Goal: Use online tool/utility: Use online tool/utility

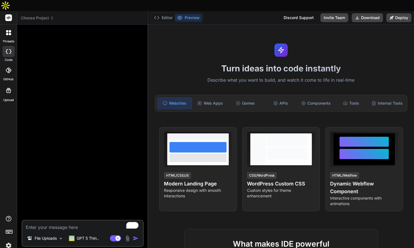
click at [9, 16] on icon at bounding box center [9, 17] width 4 height 3
click at [6, 241] on img at bounding box center [8, 245] width 9 height 9
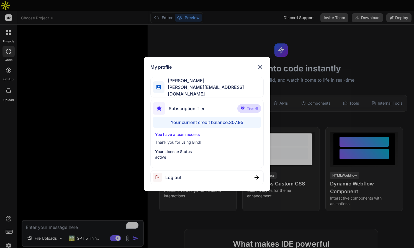
click at [259, 68] on img at bounding box center [260, 67] width 7 height 7
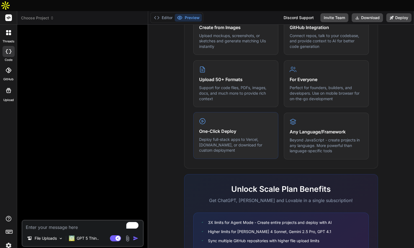
scroll to position [293, 0]
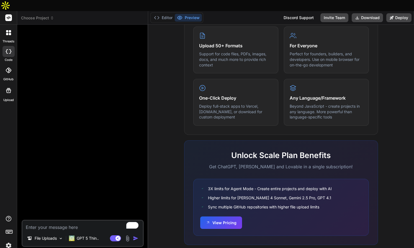
click at [9, 68] on icon at bounding box center [9, 71] width 6 height 6
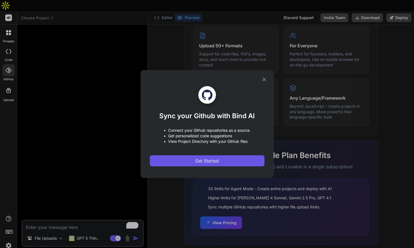
click at [214, 160] on span "Get Started" at bounding box center [207, 161] width 24 height 7
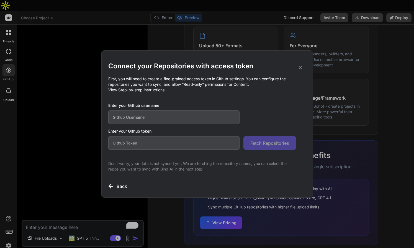
click at [301, 68] on icon at bounding box center [300, 68] width 6 height 6
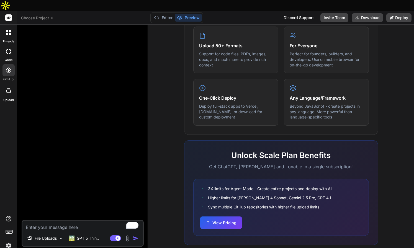
click at [11, 27] on div at bounding box center [9, 33] width 12 height 12
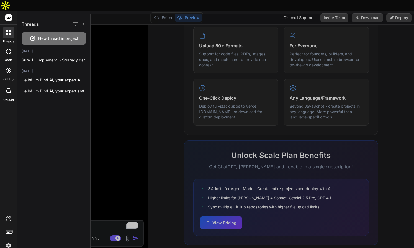
click at [10, 87] on icon at bounding box center [8, 90] width 7 height 7
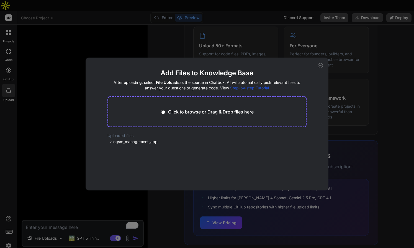
click at [321, 65] on icon at bounding box center [320, 65] width 5 height 5
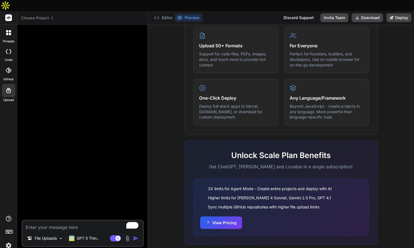
click at [128, 236] on img at bounding box center [127, 239] width 6 height 6
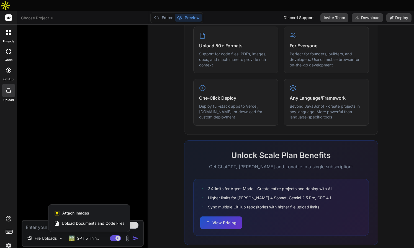
click at [152, 228] on div at bounding box center [207, 124] width 414 height 248
type textarea "x"
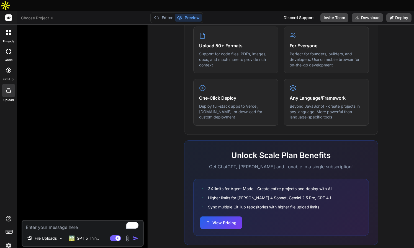
click at [9, 241] on img at bounding box center [8, 245] width 9 height 9
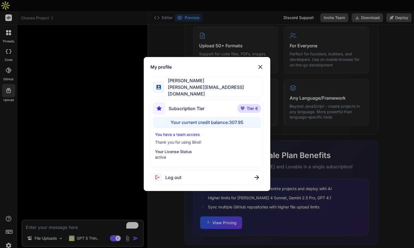
click at [192, 88] on span "[PERSON_NAME][EMAIL_ADDRESS][DOMAIN_NAME]" at bounding box center [214, 90] width 99 height 13
click at [248, 107] on span "Tier 6" at bounding box center [252, 109] width 11 height 6
click at [183, 150] on p "Your License Status" at bounding box center [207, 152] width 104 height 6
click at [193, 106] on span "Subscription Tier" at bounding box center [187, 108] width 36 height 7
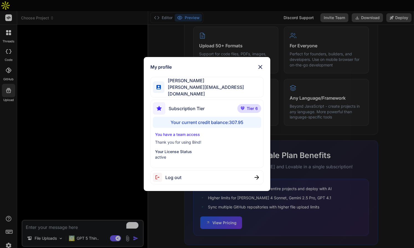
click at [186, 91] on span "[PERSON_NAME][EMAIL_ADDRESS][DOMAIN_NAME]" at bounding box center [214, 90] width 99 height 13
click at [9, 6] on div "My profile Paul Lyndon [EMAIL_ADDRESS][DOMAIN_NAME] Subscription Tier Tier 6 Yo…" at bounding box center [207, 124] width 414 height 248
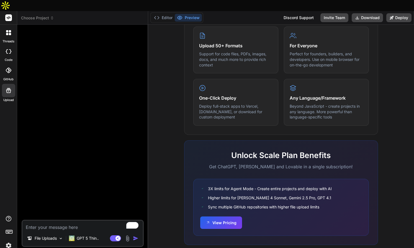
click at [9, 16] on icon at bounding box center [9, 17] width 4 height 3
click at [157, 15] on icon at bounding box center [157, 18] width 6 height 6
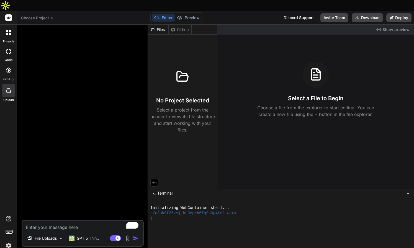
click at [9, 30] on icon at bounding box center [10, 31] width 2 height 2
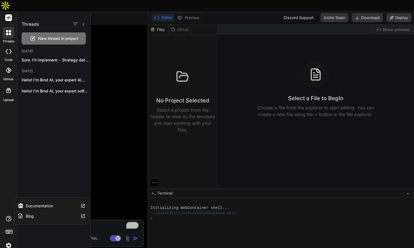
click at [32, 214] on label "Blog" at bounding box center [30, 217] width 8 height 6
click at [8, 46] on div at bounding box center [8, 51] width 12 height 11
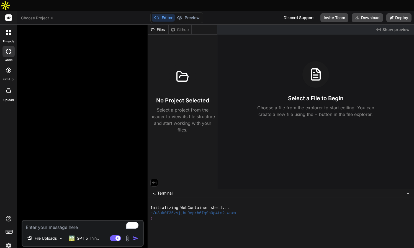
click at [8, 46] on div at bounding box center [8, 51] width 12 height 11
type textarea "x"
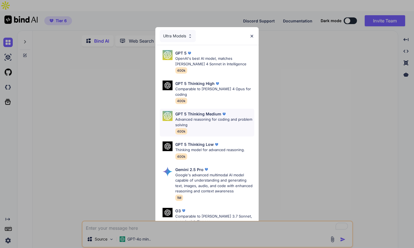
click at [206, 117] on p "Advanced reasoning for coding and problem solving" at bounding box center [214, 122] width 79 height 11
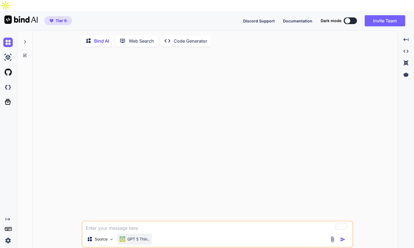
click at [143, 237] on p "GPT 5 Thin.." at bounding box center [139, 240] width 22 height 6
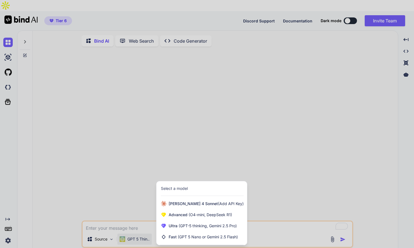
click at [181, 186] on div "Select a model" at bounding box center [174, 189] width 27 height 6
click at [82, 153] on div at bounding box center [207, 124] width 414 height 248
type textarea "x"
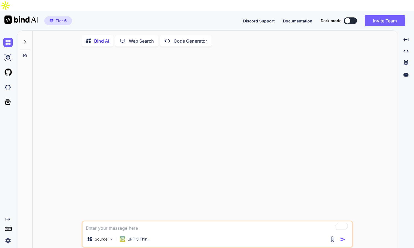
click at [64, 18] on span "Tier 6" at bounding box center [61, 21] width 11 height 6
click at [8, 53] on img at bounding box center [7, 57] width 9 height 9
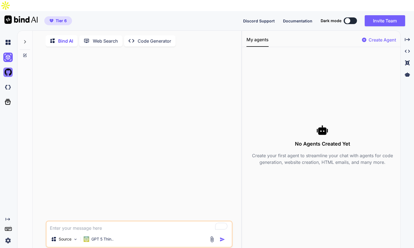
click at [9, 68] on img at bounding box center [7, 72] width 9 height 9
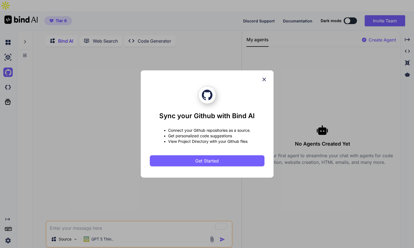
click at [265, 80] on icon at bounding box center [264, 80] width 6 height 6
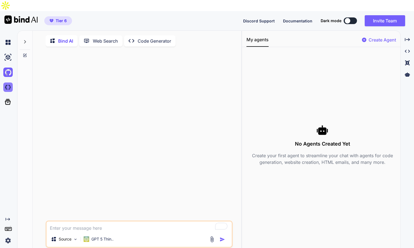
click at [9, 83] on img at bounding box center [7, 87] width 9 height 9
click at [62, 18] on span "Tier 6" at bounding box center [61, 21] width 11 height 6
click at [8, 236] on img at bounding box center [7, 240] width 9 height 9
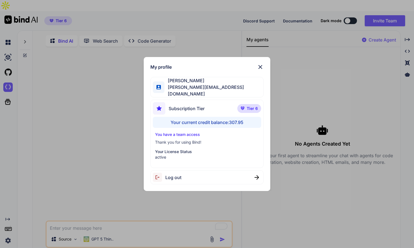
click at [261, 69] on img at bounding box center [260, 67] width 7 height 7
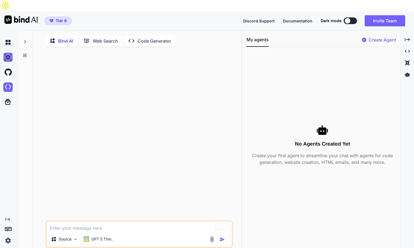
click at [9, 53] on img at bounding box center [7, 57] width 9 height 9
click at [24, 40] on icon at bounding box center [25, 42] width 4 height 4
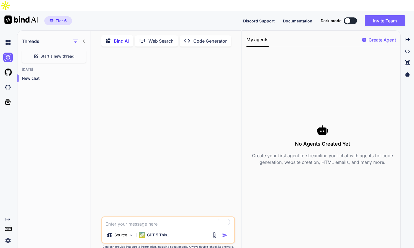
click at [83, 40] on icon at bounding box center [84, 41] width 2 height 3
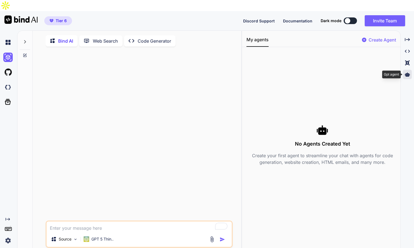
click at [408, 72] on icon at bounding box center [407, 74] width 5 height 4
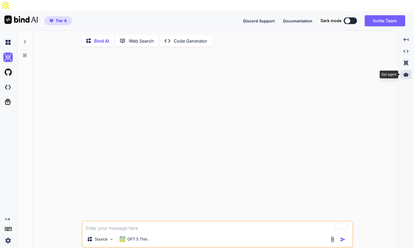
click at [408, 72] on icon at bounding box center [406, 74] width 5 height 5
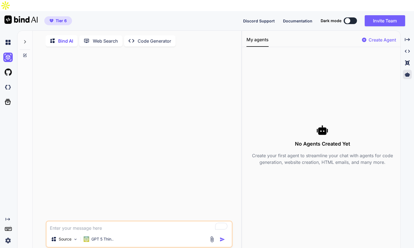
click at [8, 217] on icon "Created with Pixso." at bounding box center [8, 219] width 4 height 4
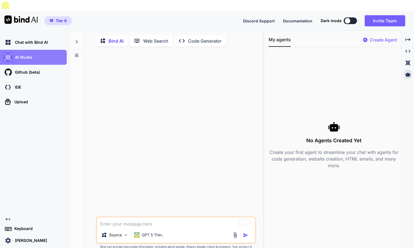
click at [12, 53] on img at bounding box center [7, 57] width 9 height 9
click at [4, 53] on img at bounding box center [7, 57] width 9 height 9
click at [40, 53] on div "AI Studio" at bounding box center [34, 57] width 63 height 9
click at [156, 38] on p "Web Search" at bounding box center [155, 41] width 25 height 7
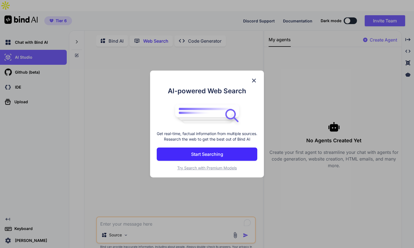
scroll to position [2, 0]
click at [254, 77] on img at bounding box center [254, 80] width 7 height 7
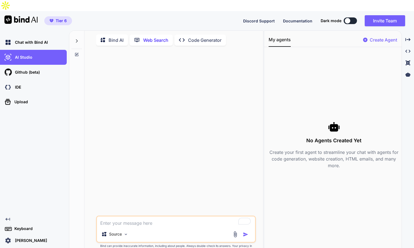
click at [203, 37] on p "Code Generator" at bounding box center [205, 40] width 34 height 7
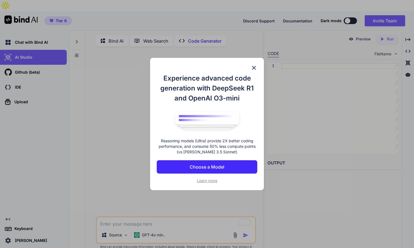
click at [255, 67] on img at bounding box center [254, 68] width 7 height 7
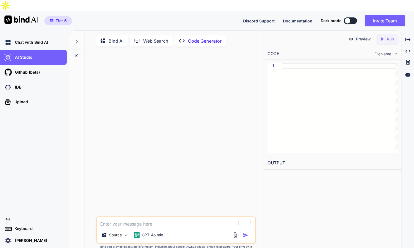
click at [76, 40] on icon at bounding box center [77, 42] width 4 height 4
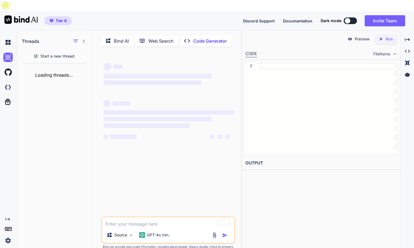
click at [83, 39] on icon at bounding box center [84, 41] width 4 height 4
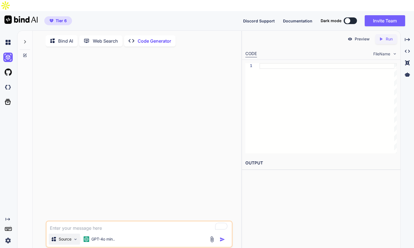
click at [74, 234] on div "Source" at bounding box center [64, 239] width 31 height 11
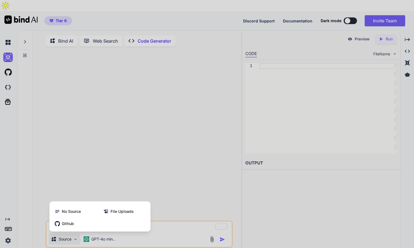
click at [62, 105] on div at bounding box center [207, 124] width 414 height 248
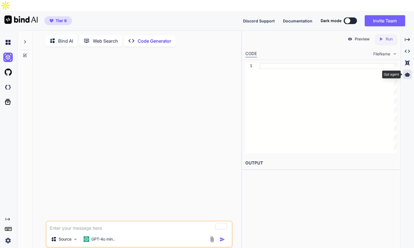
click at [408, 72] on icon at bounding box center [407, 74] width 5 height 4
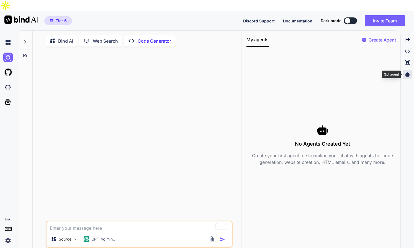
click at [408, 72] on icon at bounding box center [407, 74] width 5 height 4
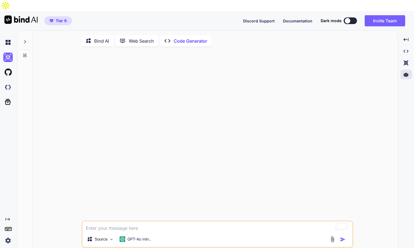
click at [98, 38] on p "Bind AI" at bounding box center [101, 41] width 15 height 7
click at [8, 98] on icon at bounding box center [8, 102] width 8 height 8
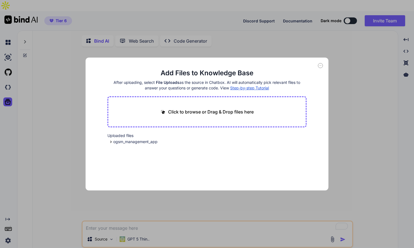
click at [321, 66] on icon at bounding box center [320, 65] width 5 height 5
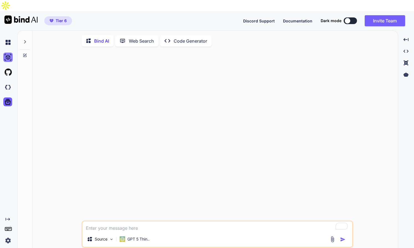
click at [9, 53] on img at bounding box center [7, 57] width 9 height 9
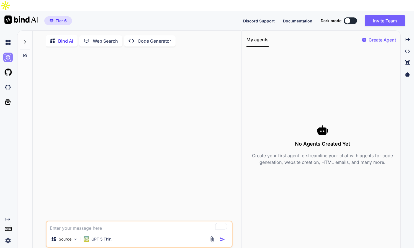
click at [9, 53] on img at bounding box center [7, 57] width 9 height 9
click at [10, 16] on img at bounding box center [20, 20] width 33 height 8
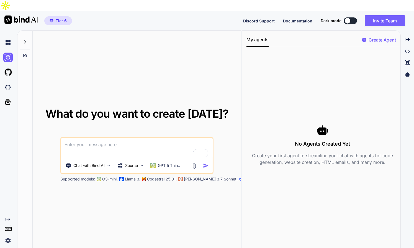
click at [363, 38] on icon at bounding box center [364, 40] width 4 height 4
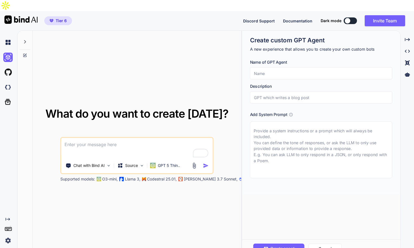
click at [61, 18] on span "Tier 6" at bounding box center [61, 21] width 11 height 6
click at [409, 60] on icon at bounding box center [408, 62] width 4 height 5
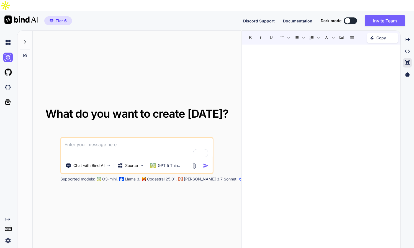
click at [302, 19] on span "Documentation" at bounding box center [297, 21] width 29 height 5
click at [7, 53] on img at bounding box center [7, 57] width 9 height 9
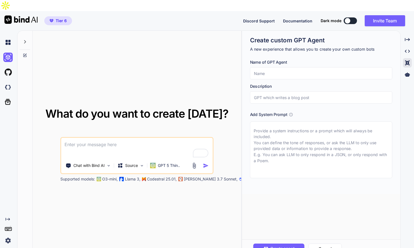
click at [10, 229] on rect at bounding box center [10, 229] width 1 height 1
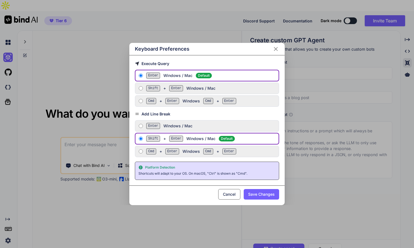
click at [228, 195] on button "Cancel" at bounding box center [229, 194] width 22 height 11
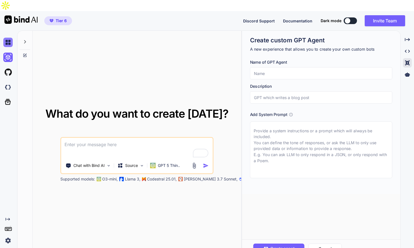
click at [7, 38] on img at bounding box center [7, 42] width 9 height 9
click at [9, 53] on img at bounding box center [7, 57] width 9 height 9
click at [409, 37] on icon "Created with Pixso." at bounding box center [407, 39] width 5 height 5
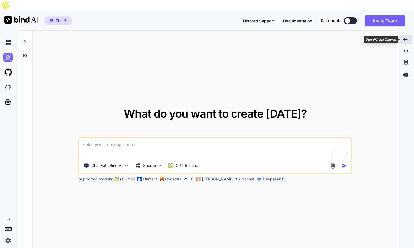
click at [406, 38] on icon at bounding box center [406, 39] width 5 height 3
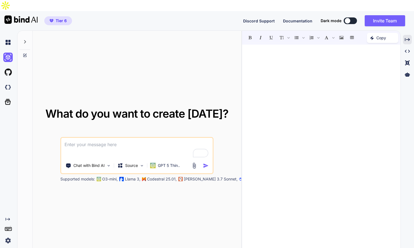
click at [9, 236] on img at bounding box center [7, 240] width 9 height 9
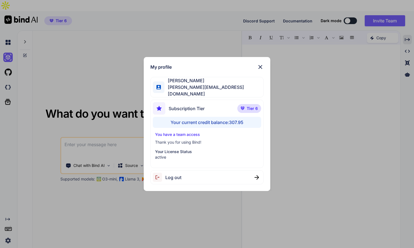
click at [183, 151] on p "Your License Status" at bounding box center [207, 152] width 104 height 6
click at [255, 69] on div "My profile" at bounding box center [207, 67] width 113 height 7
click at [259, 68] on img at bounding box center [260, 67] width 7 height 7
